Goal: Information Seeking & Learning: Learn about a topic

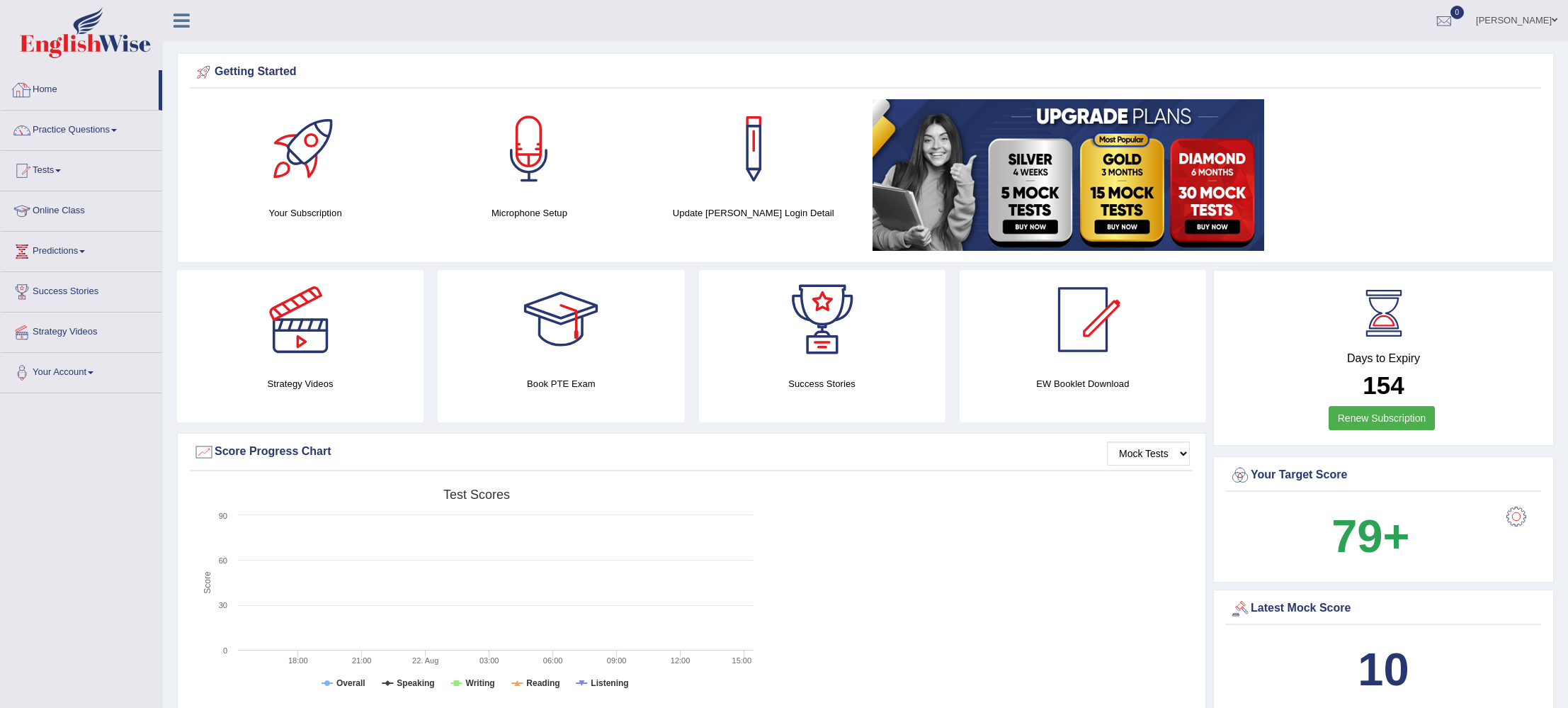
click at [50, 88] on link "Home" at bounding box center [80, 88] width 158 height 35
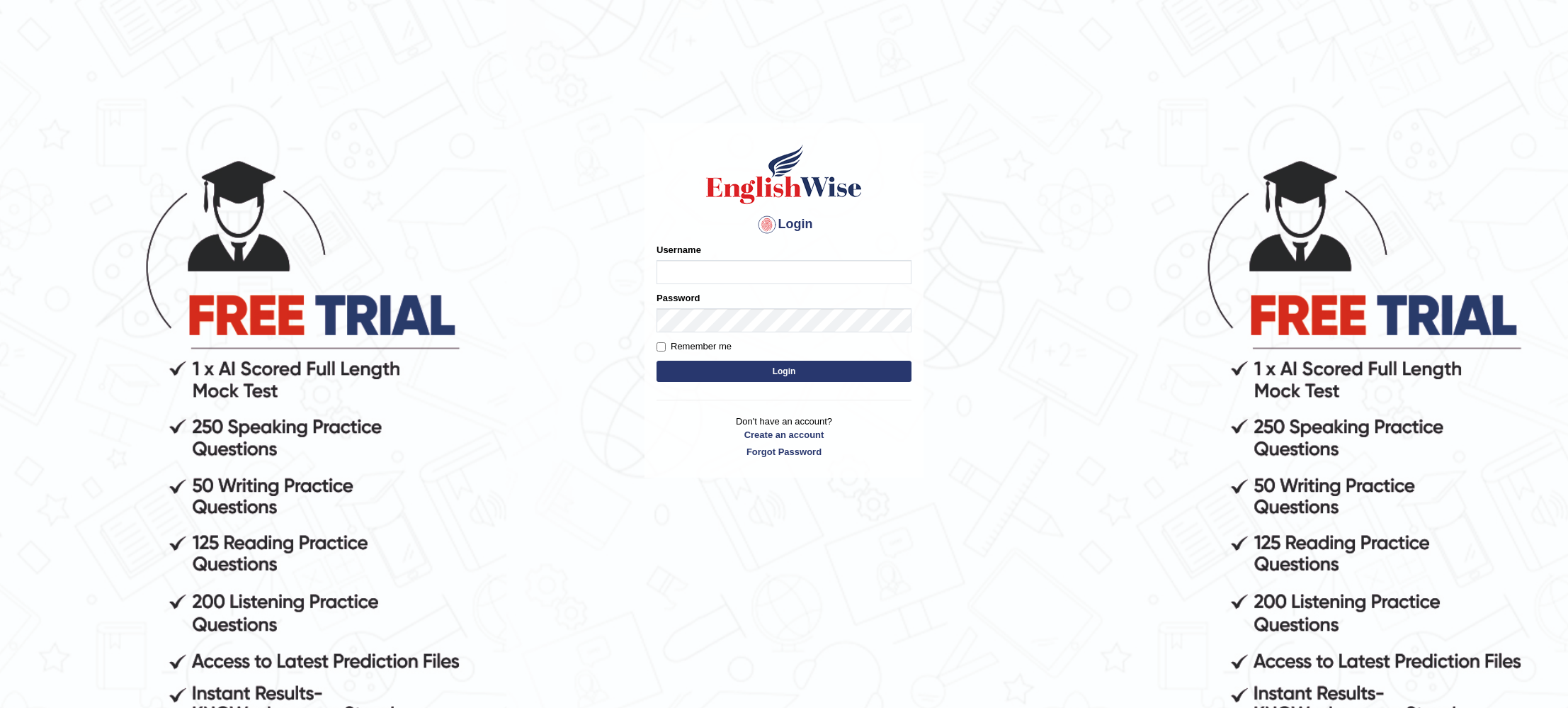
type input "KParmar"
click at [752, 368] on button "Login" at bounding box center [784, 371] width 255 height 21
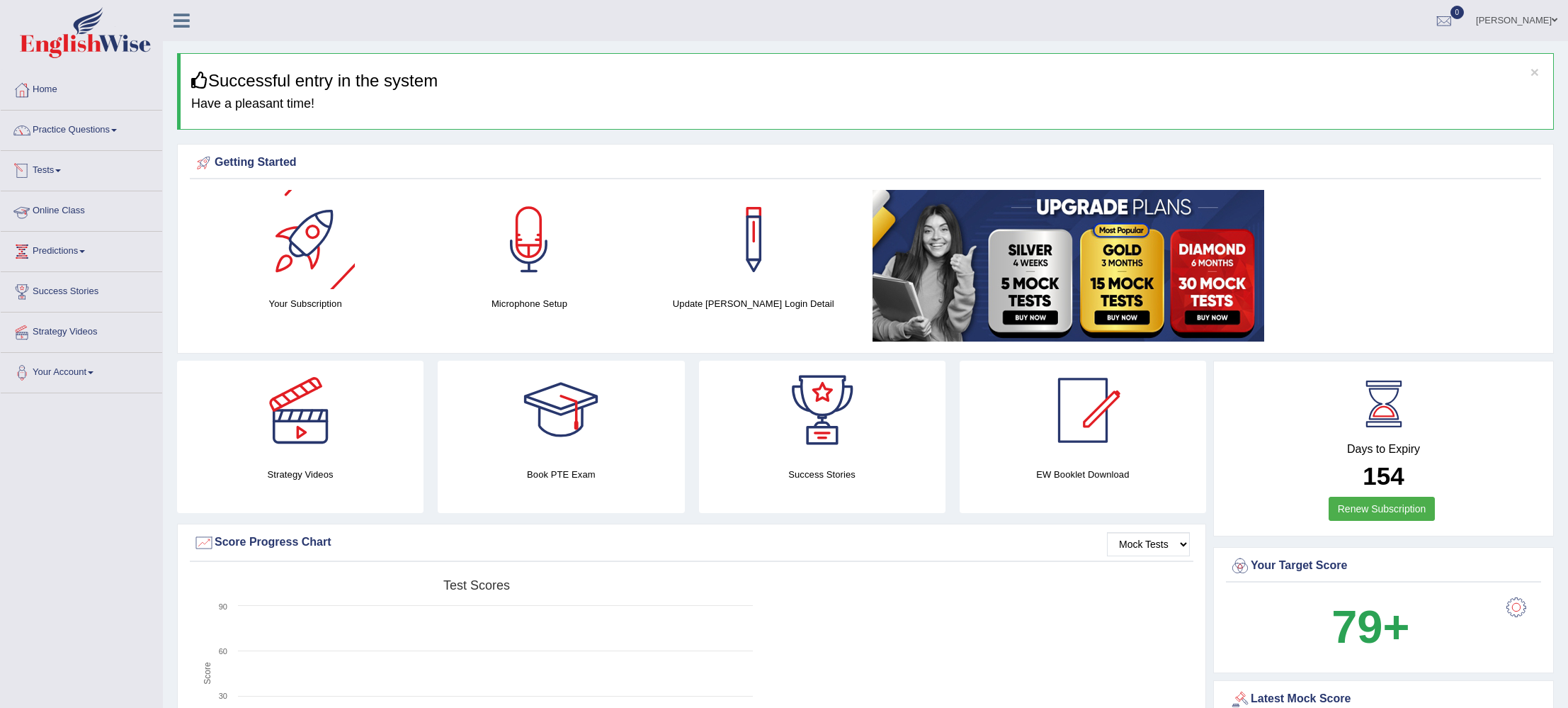
click at [58, 210] on link "Online Class" at bounding box center [81, 209] width 161 height 35
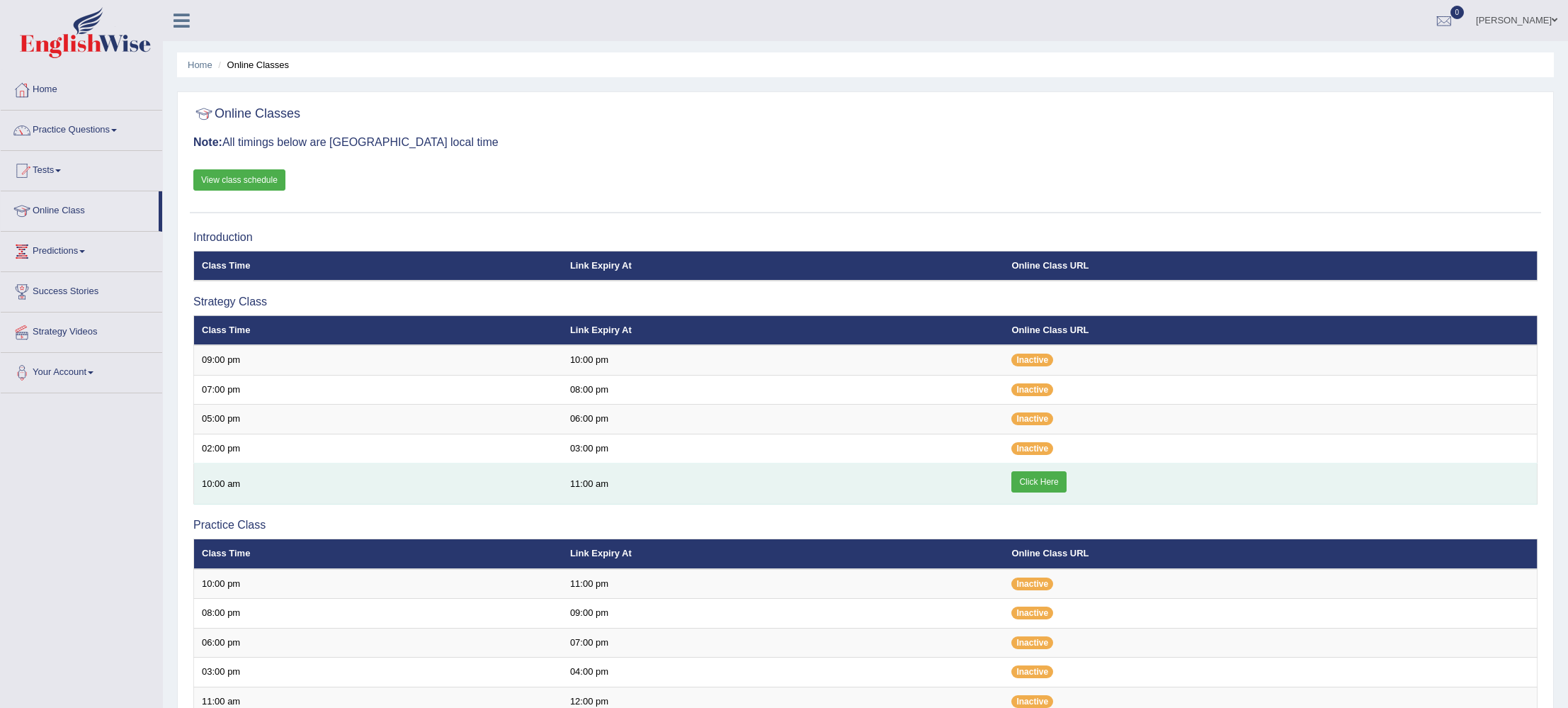
click at [1038, 482] on link "Click Here" at bounding box center [1039, 481] width 55 height 21
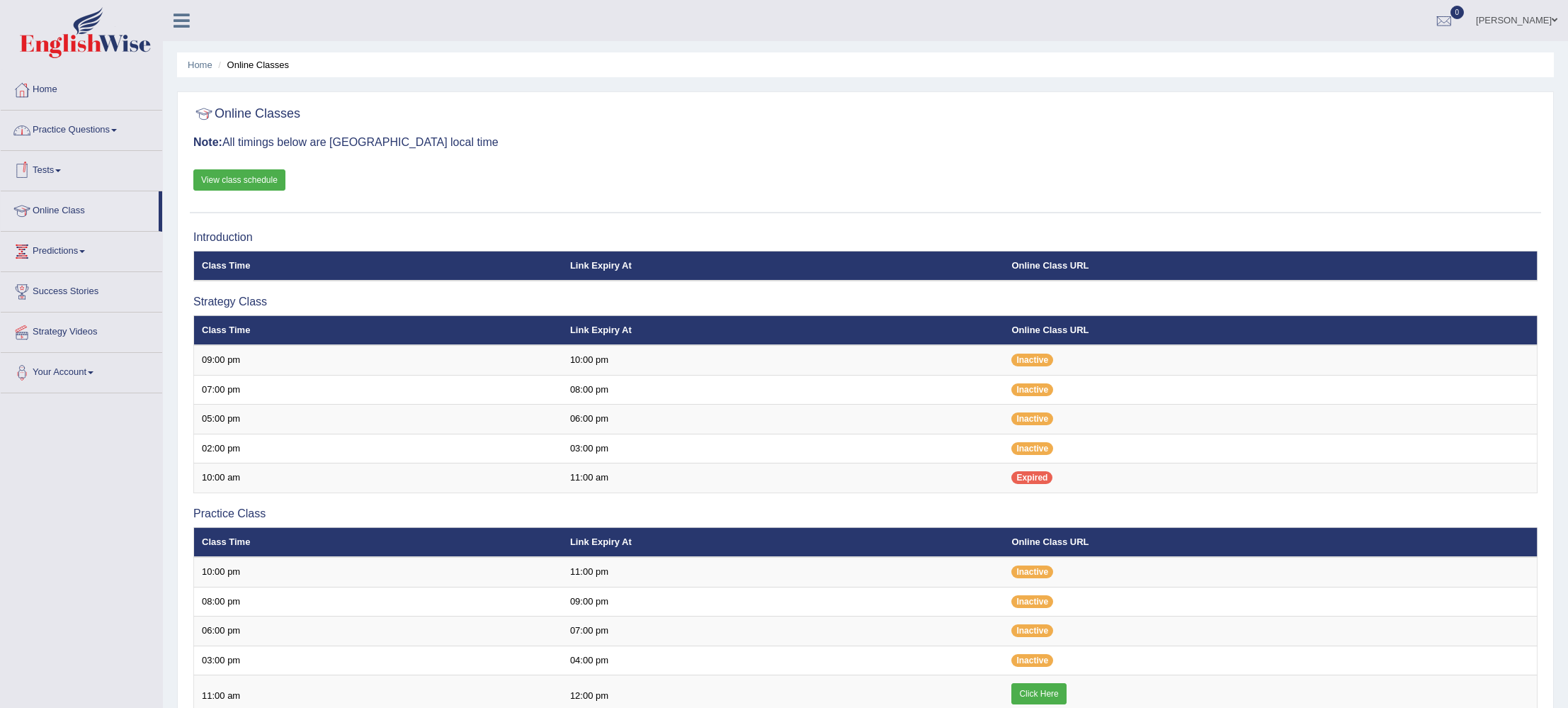
click at [82, 128] on link "Practice Questions" at bounding box center [81, 128] width 161 height 35
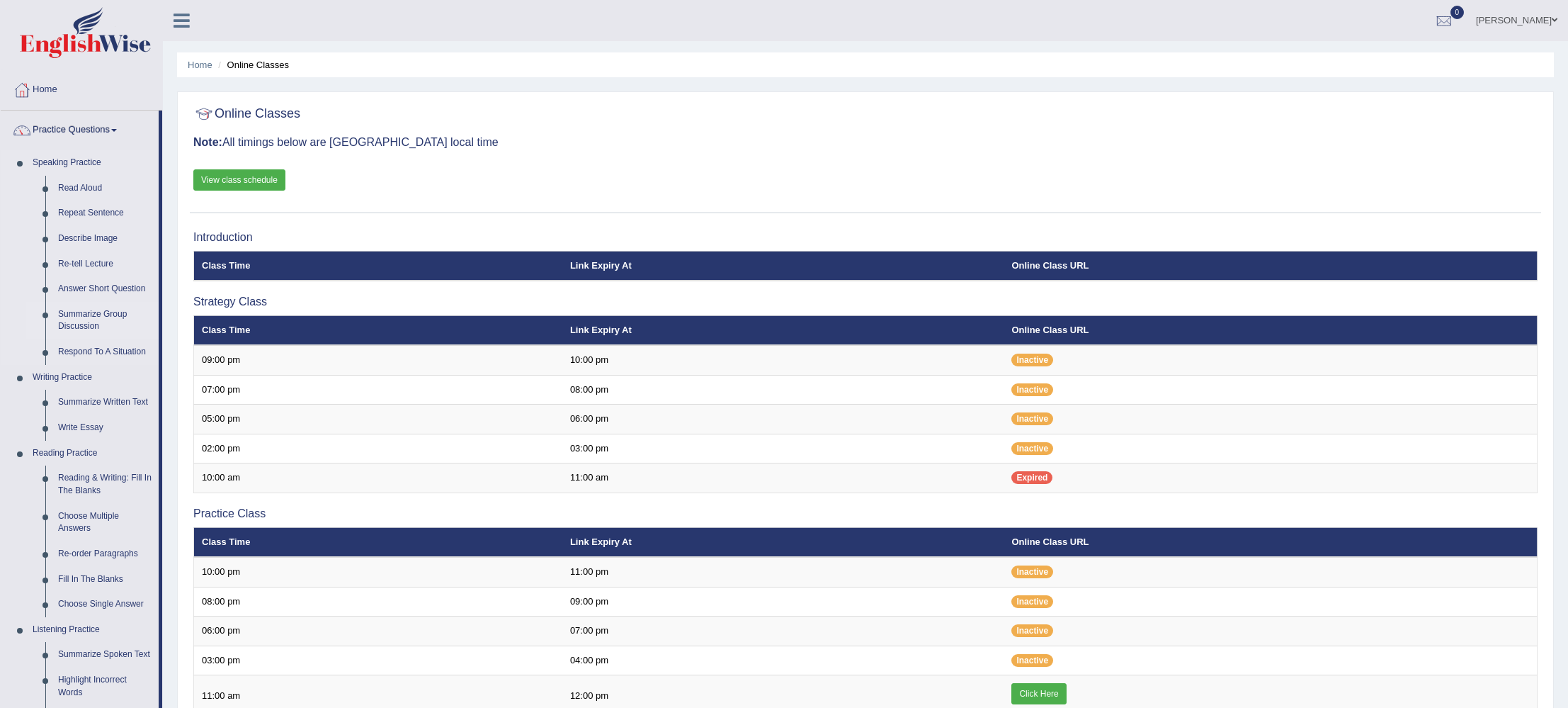
click at [87, 308] on link "Summarize Group Discussion" at bounding box center [104, 320] width 107 height 37
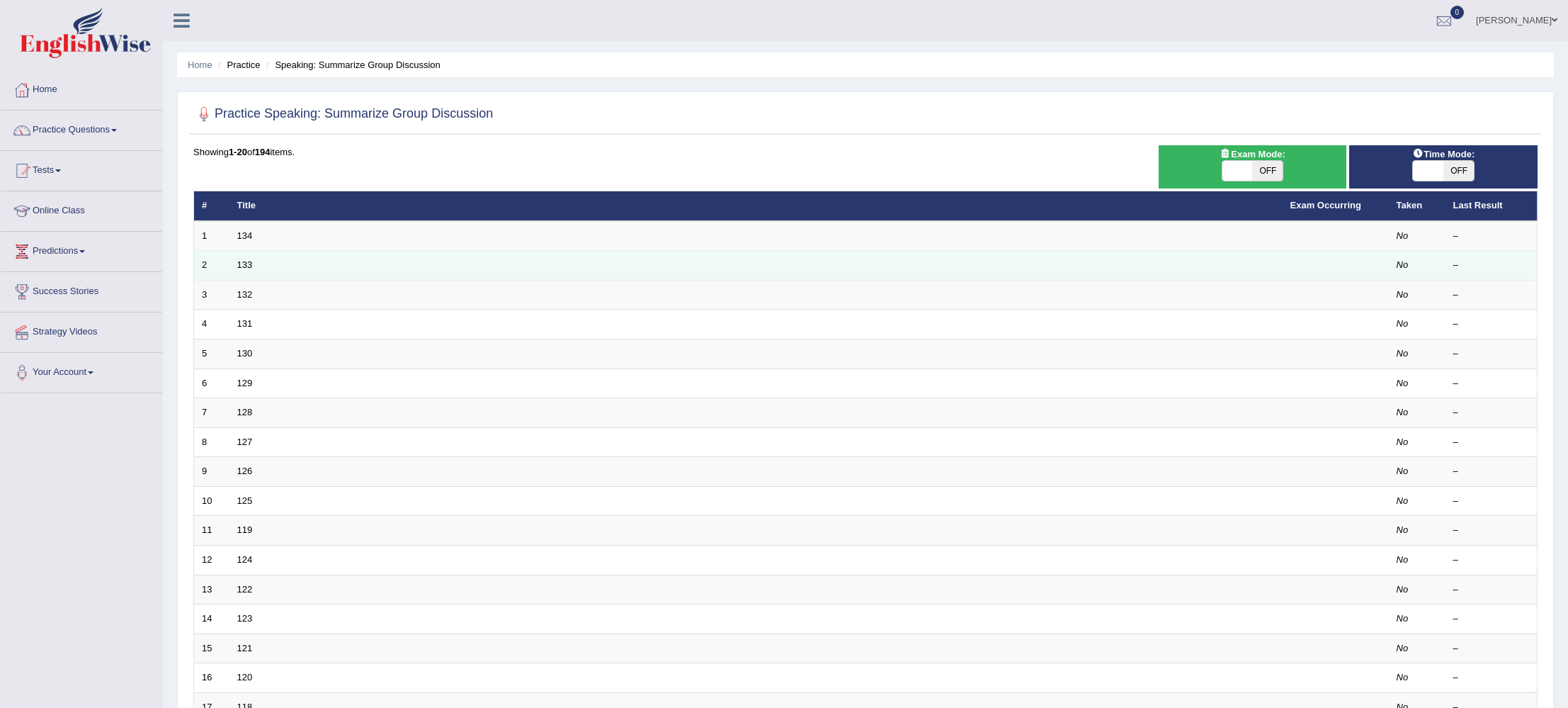
click at [449, 273] on td "133" at bounding box center [756, 266] width 1053 height 30
